Goal: Task Accomplishment & Management: Manage account settings

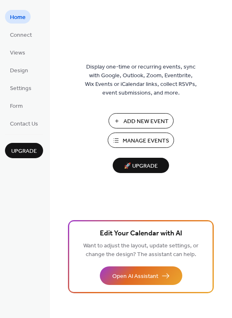
click at [132, 143] on span "Manage Events" at bounding box center [145, 141] width 46 height 9
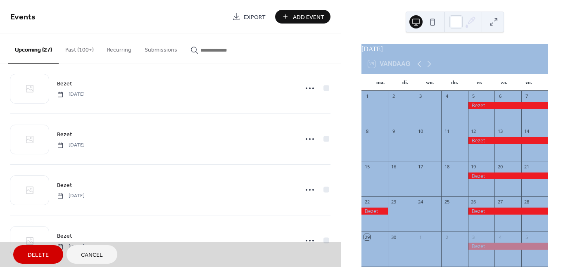
scroll to position [1191, 0]
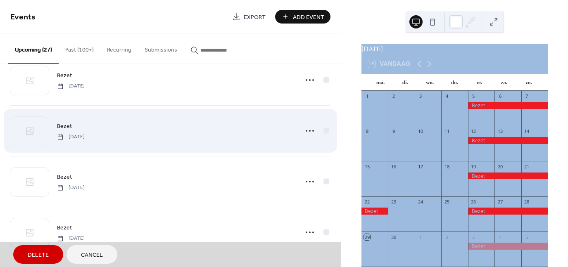
click at [277, 129] on div "Bezet [DATE]" at bounding box center [170, 130] width 320 height 51
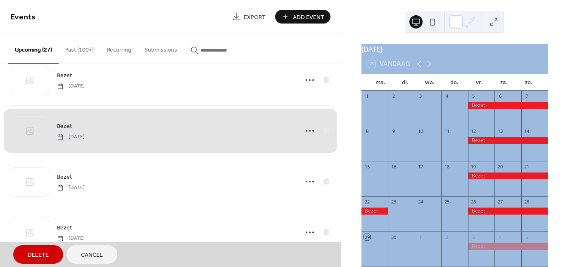
click at [41, 256] on span "Delete" at bounding box center [38, 255] width 21 height 9
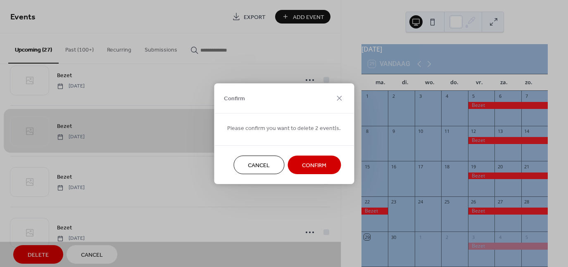
click at [252, 169] on span "Cancel" at bounding box center [259, 165] width 22 height 9
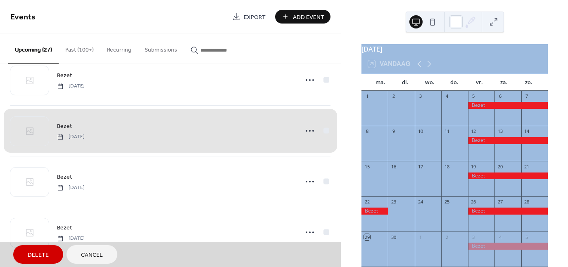
click at [217, 130] on div "Bezet [DATE]" at bounding box center [170, 130] width 320 height 51
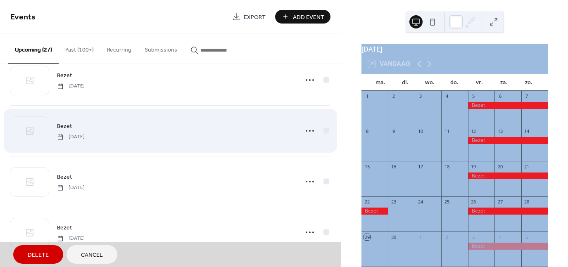
click at [143, 137] on div "Bezet [DATE]" at bounding box center [170, 130] width 320 height 51
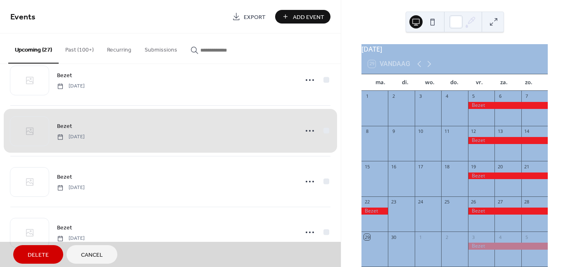
click at [38, 254] on span "Delete" at bounding box center [38, 255] width 21 height 9
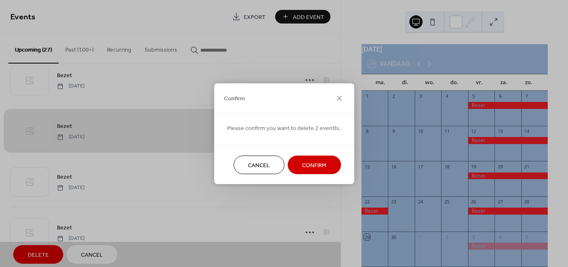
click at [248, 166] on span "Cancel" at bounding box center [259, 165] width 22 height 9
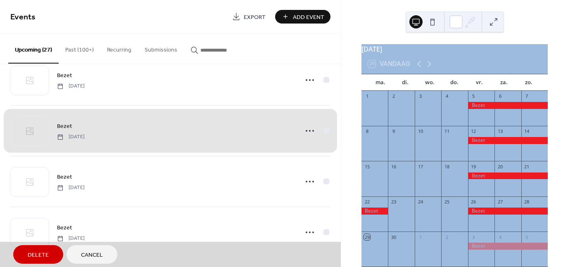
click at [342, 246] on div "[DATE] 29 Vandaag ma. di. wo. do. vr. za. zo. 1 2 3 4 5 6 7 8 9 10 11 12 13 14 …" at bounding box center [454, 133] width 227 height 267
drag, startPoint x: 338, startPoint y: 246, endPoint x: 345, endPoint y: 154, distance: 92.5
click at [345, 154] on div "Events Export Add Event Upcoming (27) Past (100+) Recurring Submissions Bezet […" at bounding box center [284, 133] width 568 height 267
click at [87, 253] on span "Cancel" at bounding box center [92, 255] width 22 height 9
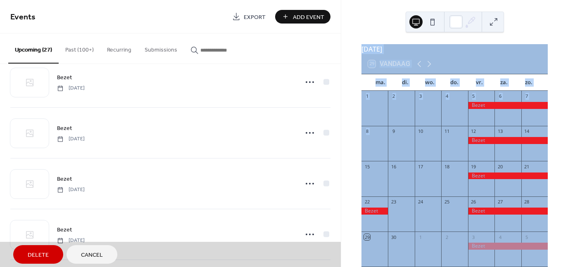
scroll to position [1151, 0]
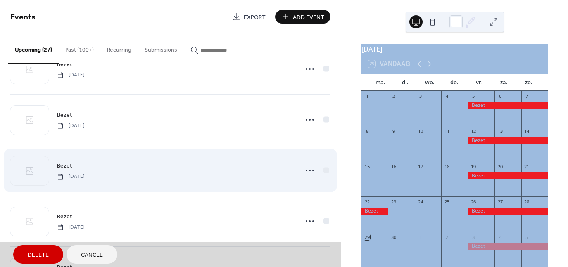
click at [323, 168] on div "Bezet [DATE]" at bounding box center [170, 170] width 320 height 51
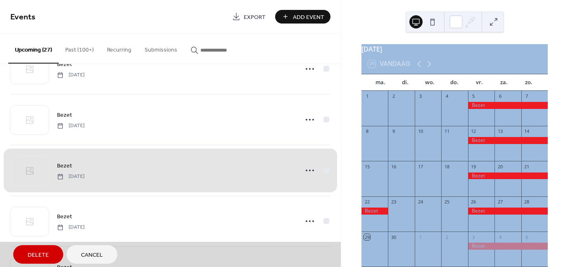
click at [47, 256] on span "Delete" at bounding box center [38, 255] width 21 height 9
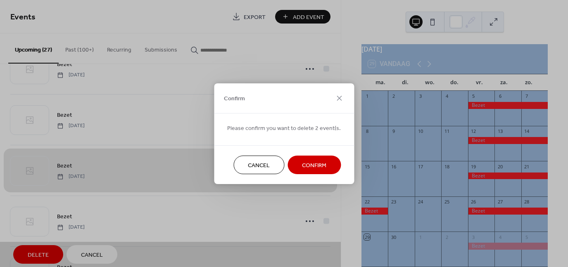
click at [315, 165] on span "Confirm" at bounding box center [314, 165] width 24 height 9
